Goal: Find specific page/section: Find specific page/section

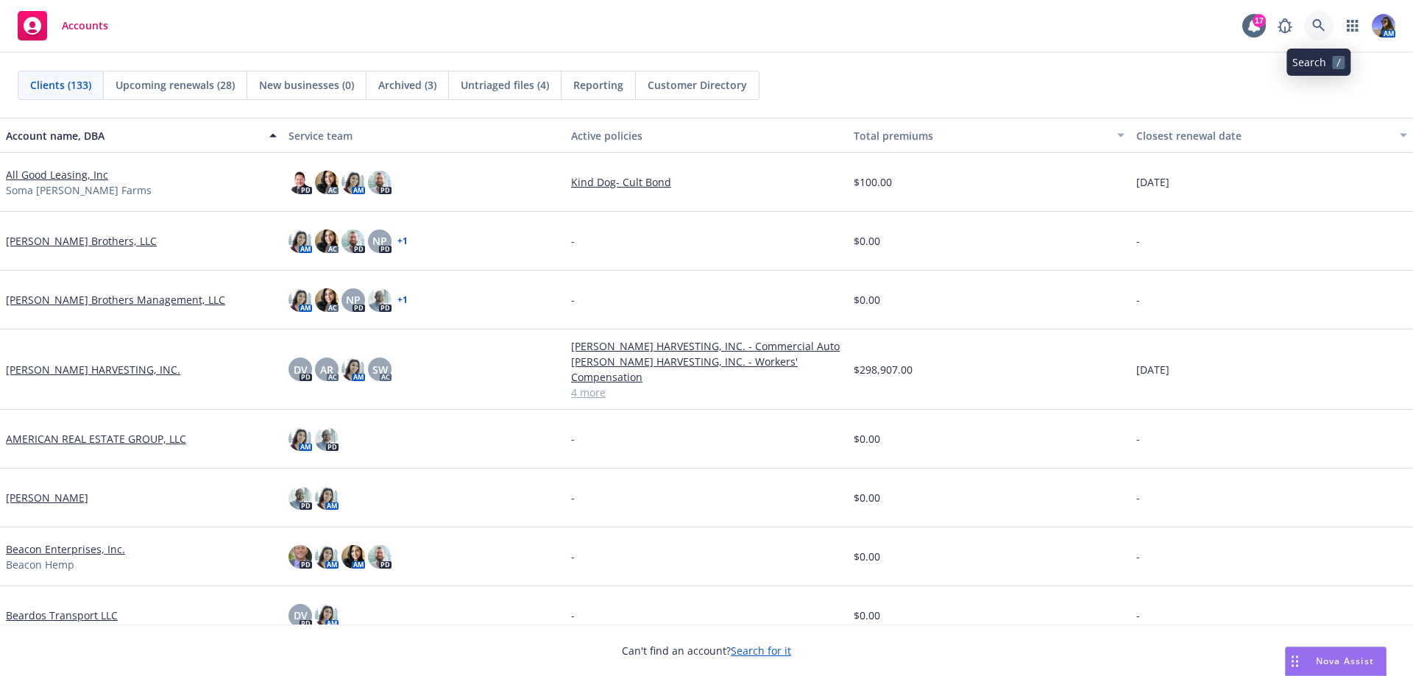
click at [1322, 39] on link at bounding box center [1318, 25] width 29 height 29
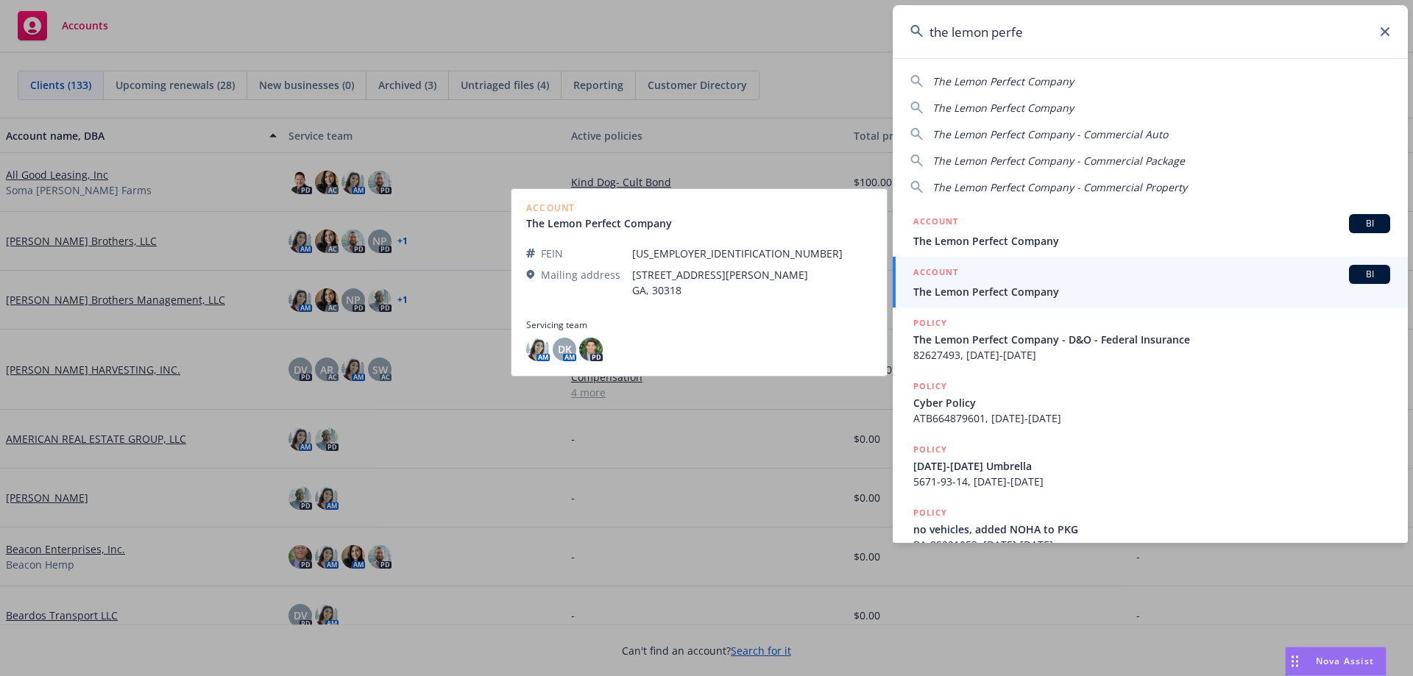
type input "the lemon perfe"
click at [968, 279] on div "ACCOUNT BI" at bounding box center [1151, 274] width 477 height 19
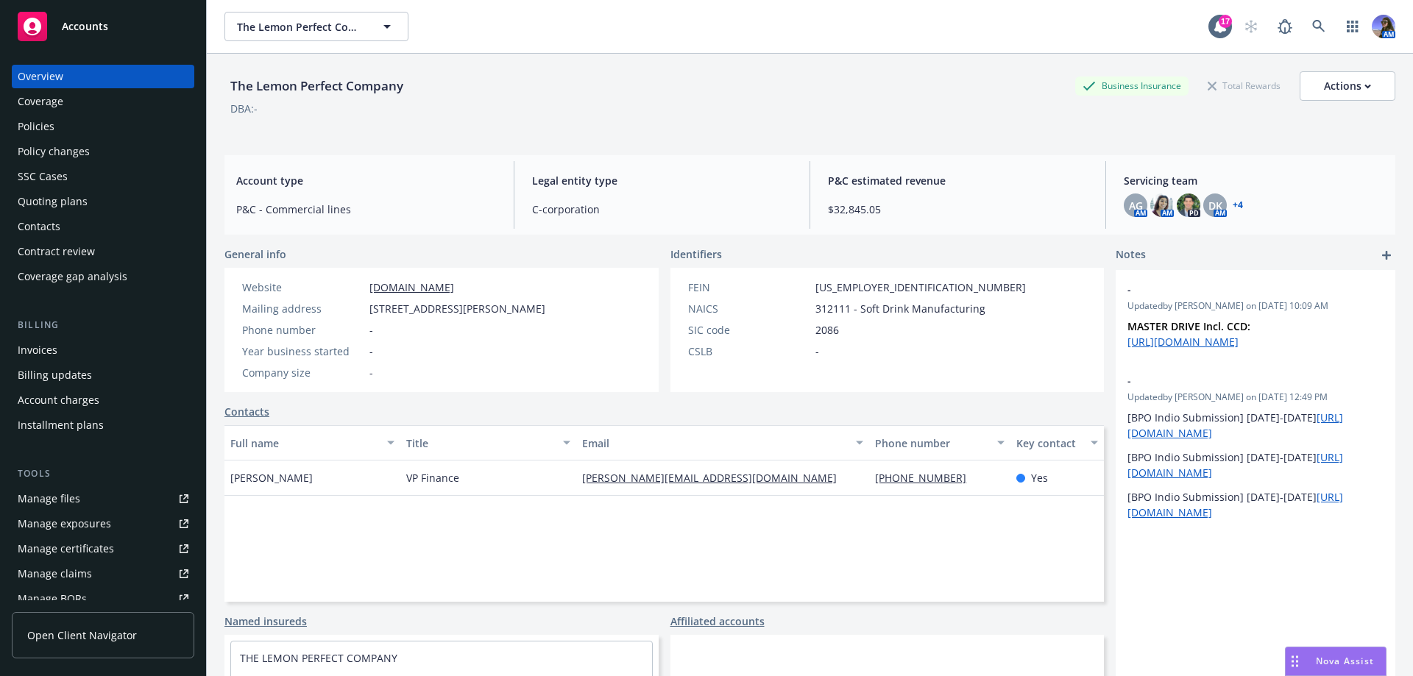
click at [45, 127] on div "Policies" at bounding box center [36, 127] width 37 height 24
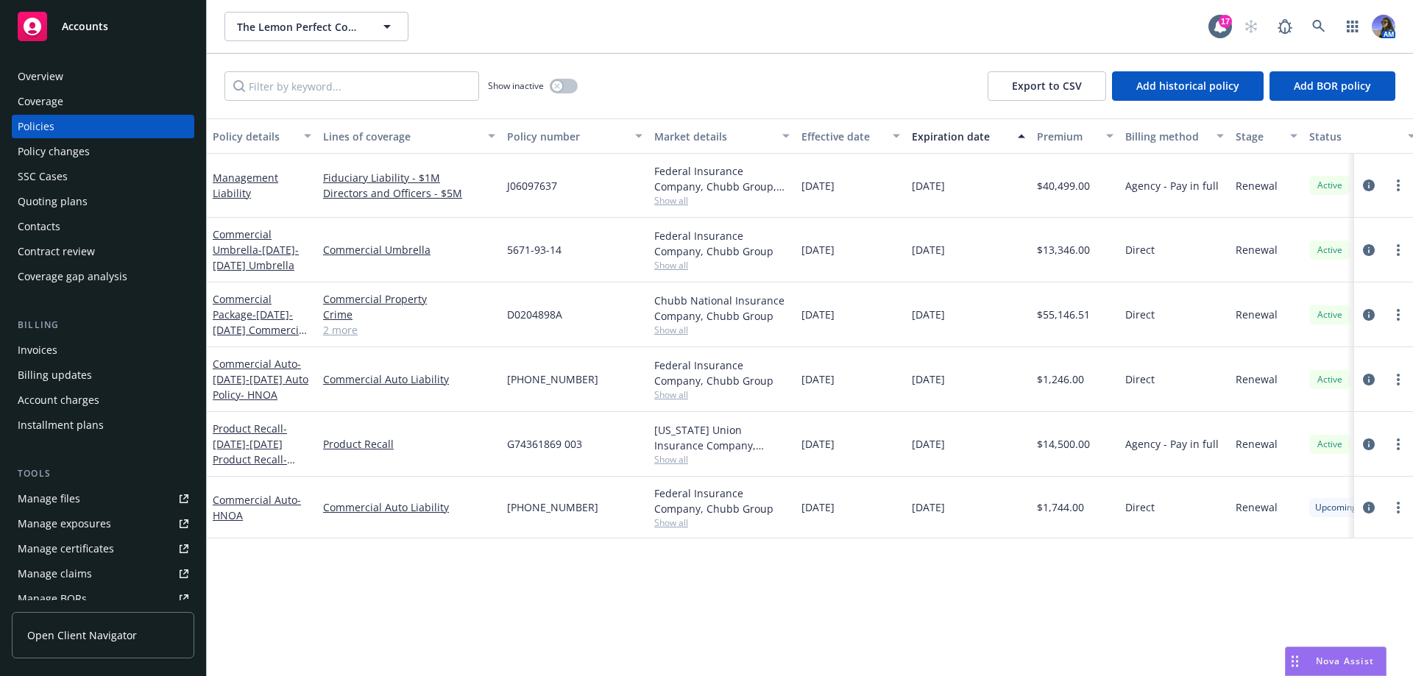
click at [51, 167] on div "SSC Cases" at bounding box center [43, 177] width 50 height 24
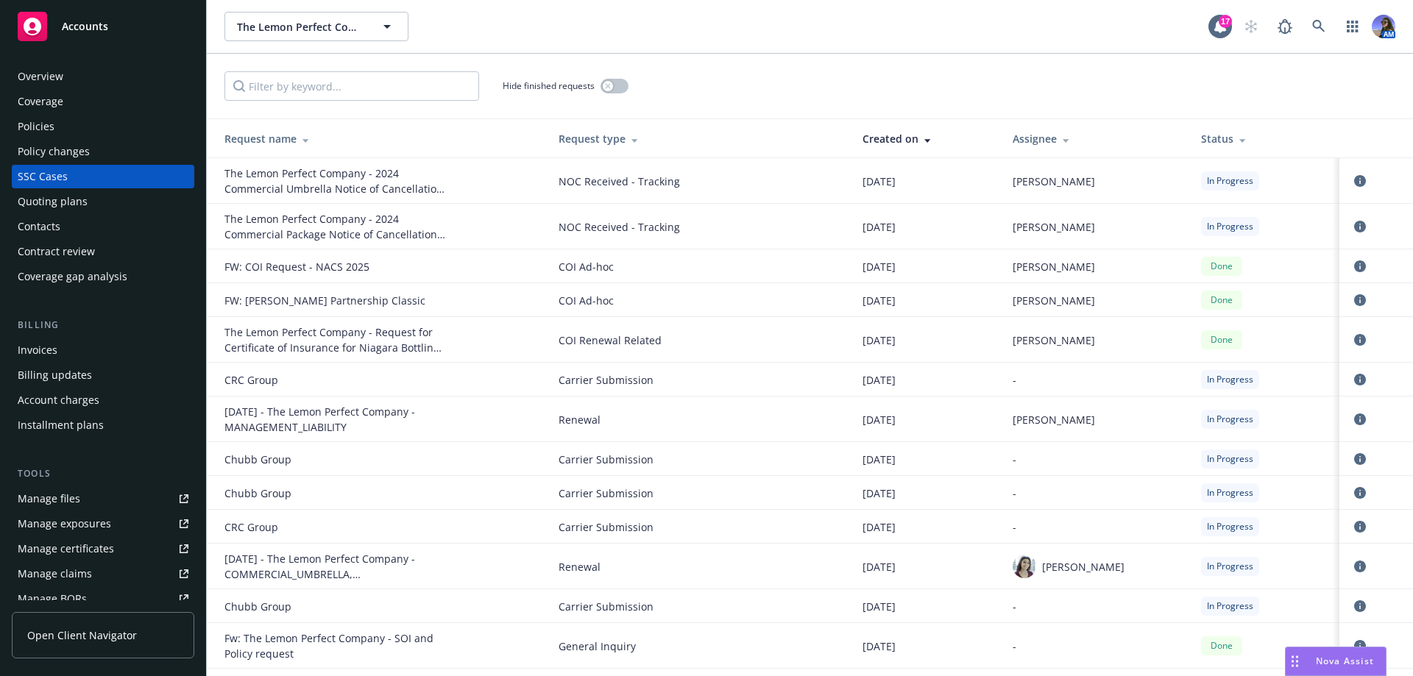
click at [35, 76] on div "Overview" at bounding box center [41, 77] width 46 height 24
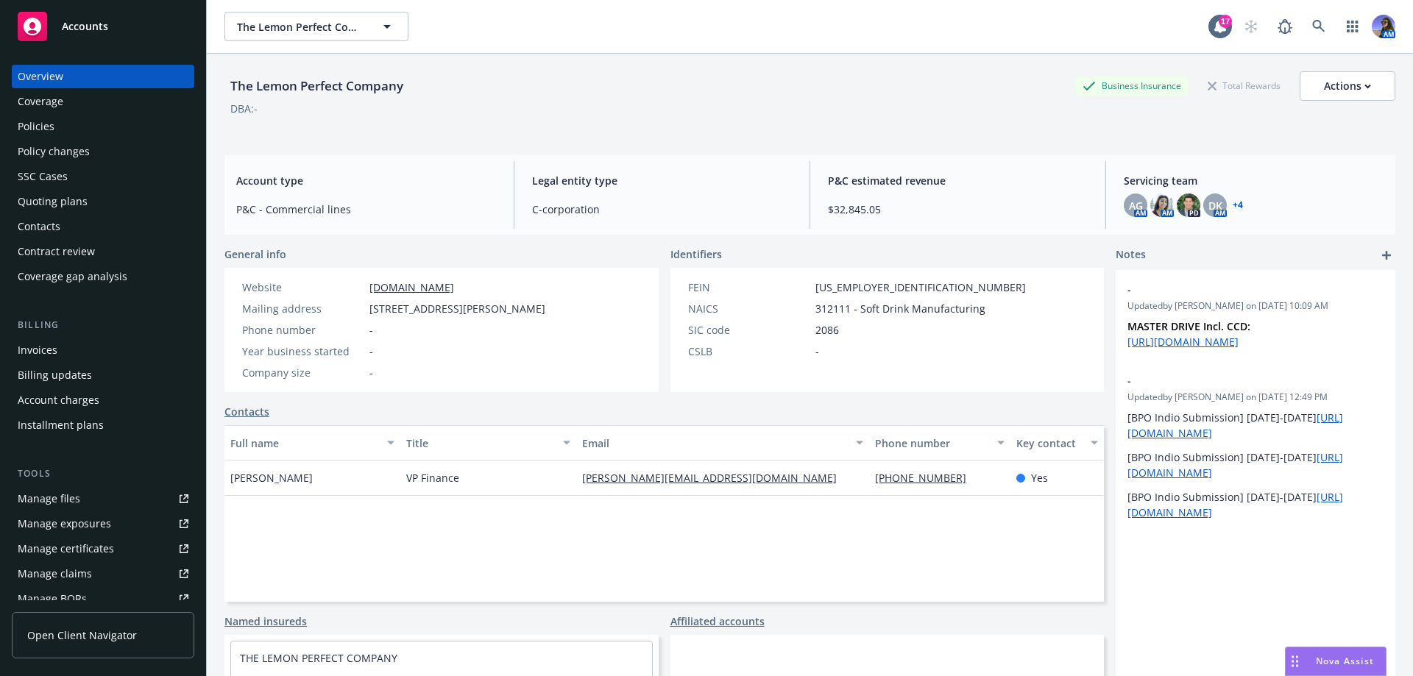
click at [68, 16] on div "Accounts" at bounding box center [103, 26] width 171 height 29
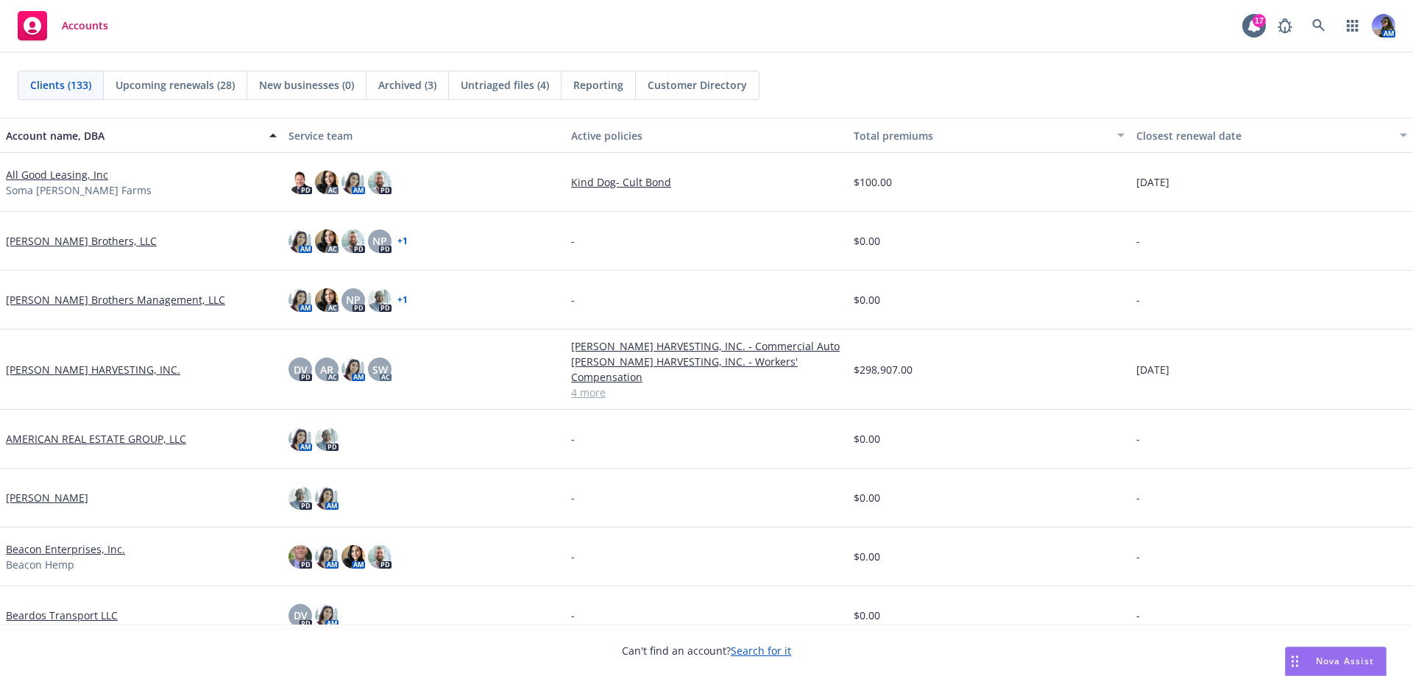
click at [518, 91] on span "Untriaged files (4)" at bounding box center [505, 84] width 88 height 15
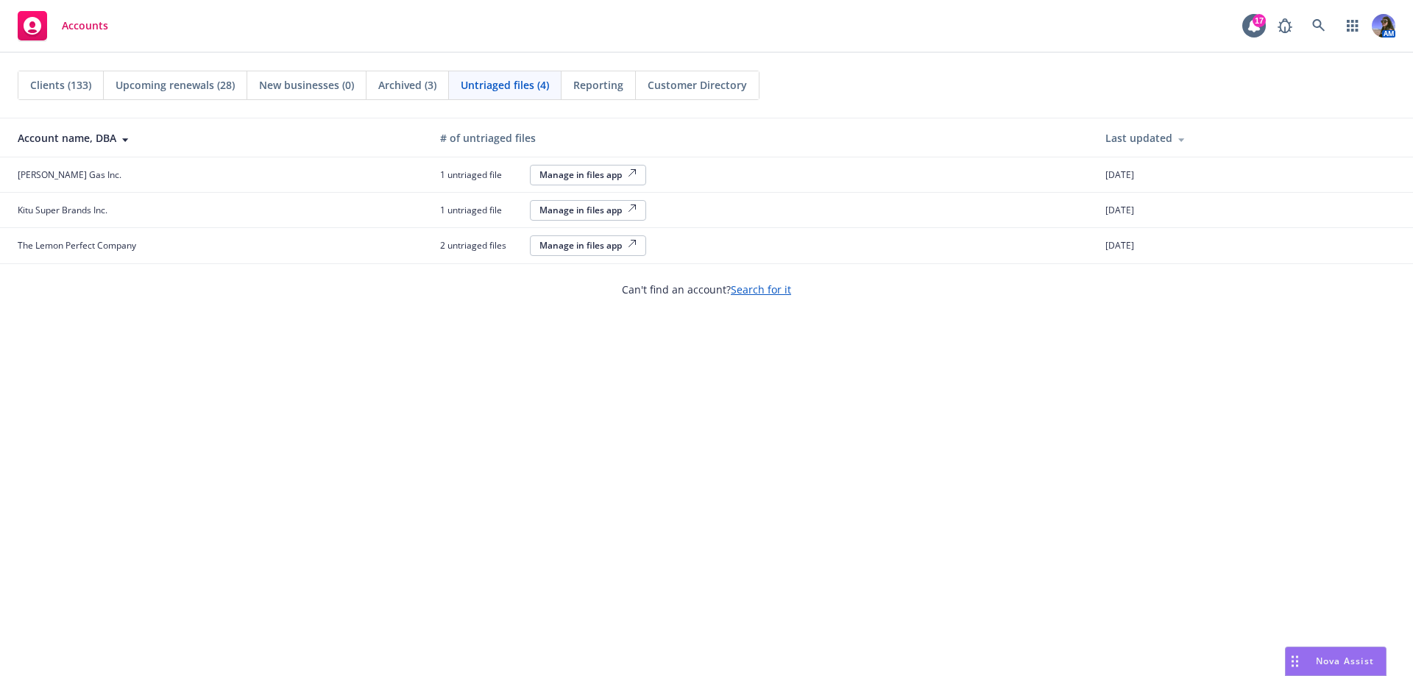
click at [567, 244] on div "Manage in files app" at bounding box center [587, 245] width 97 height 13
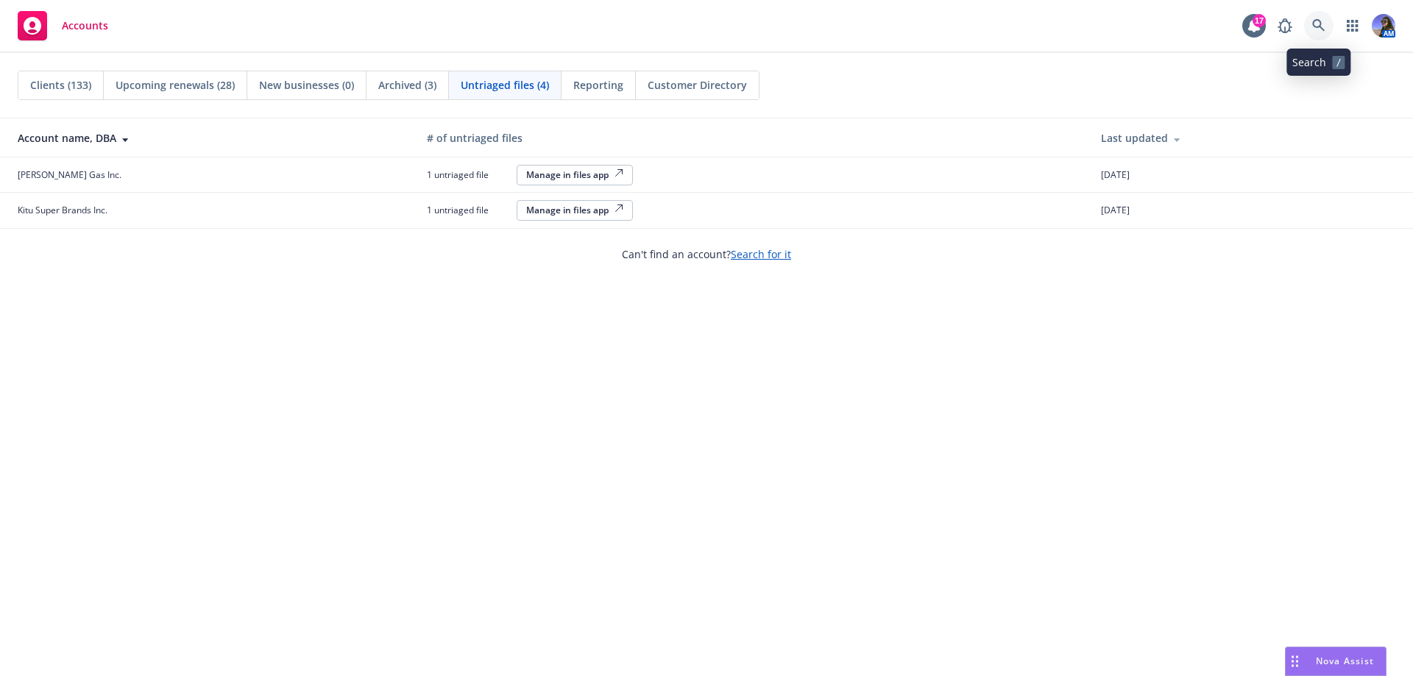
click at [1315, 23] on icon at bounding box center [1318, 25] width 13 height 13
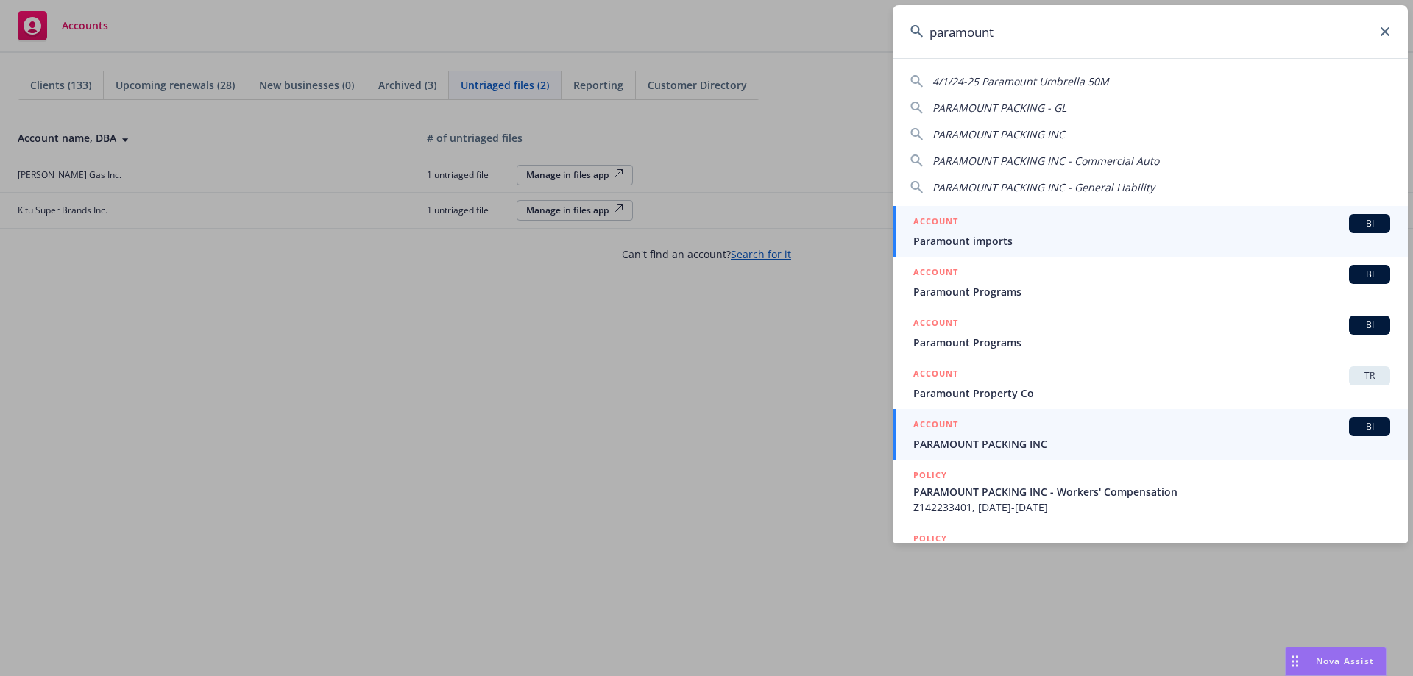
type input "paramount"
click at [994, 436] on div "ACCOUNT BI" at bounding box center [1151, 426] width 477 height 19
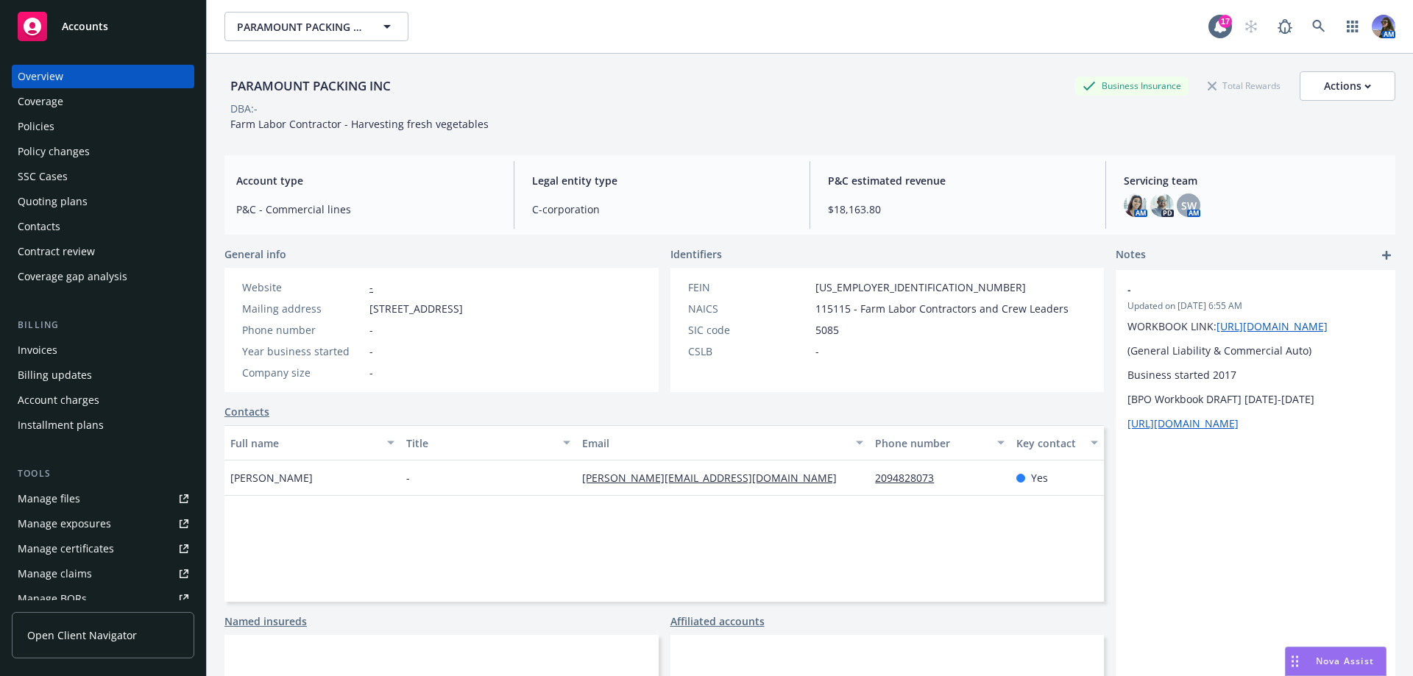
click at [127, 119] on div "Policies" at bounding box center [103, 127] width 171 height 24
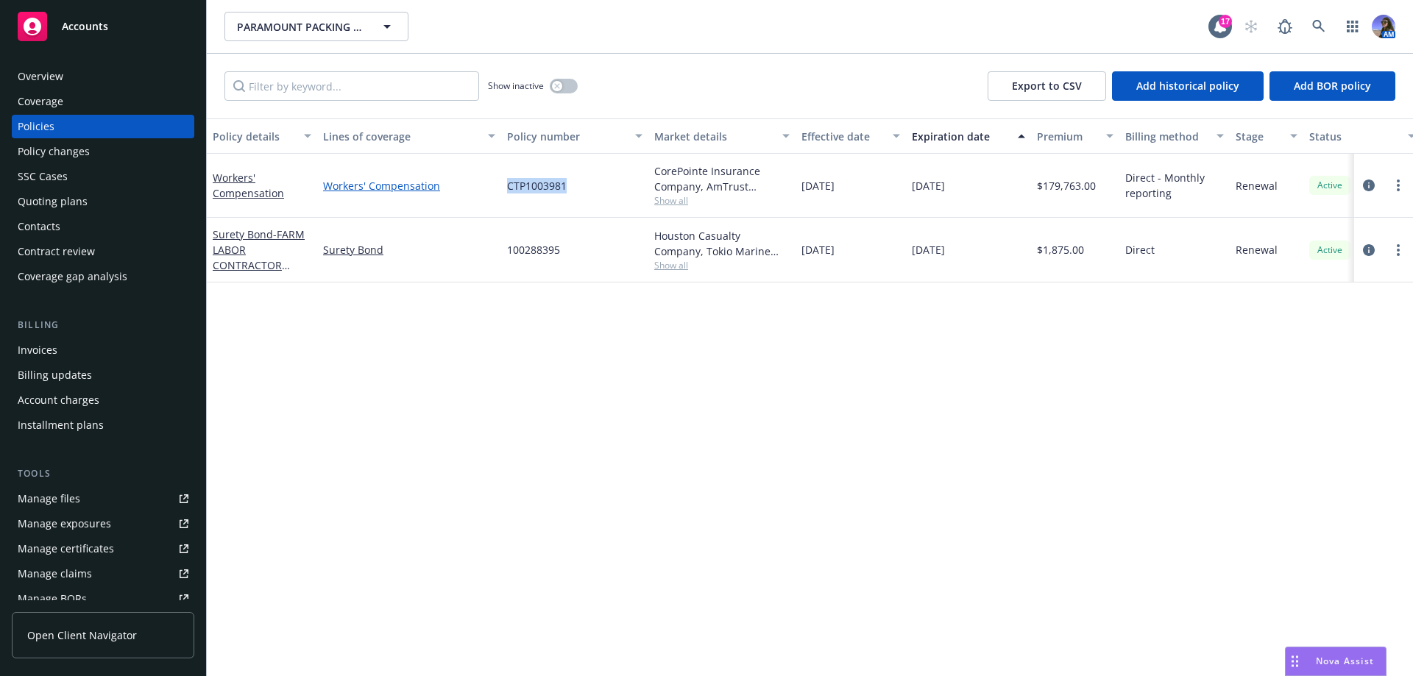
drag, startPoint x: 571, startPoint y: 184, endPoint x: 486, endPoint y: 186, distance: 84.6
click at [486, 186] on div "Workers' Compensation Workers' Compensation CTP1003981 CorePointe Insurance Com…" at bounding box center [917, 186] width 1420 height 64
copy div "CTP1003981"
